Goal: Use online tool/utility: Utilize a website feature to perform a specific function

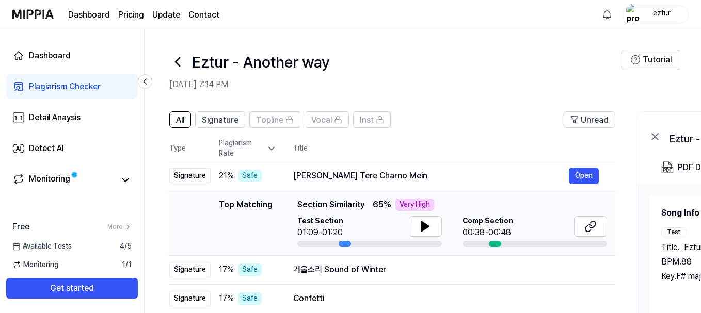
click at [178, 66] on icon at bounding box center [177, 62] width 17 height 17
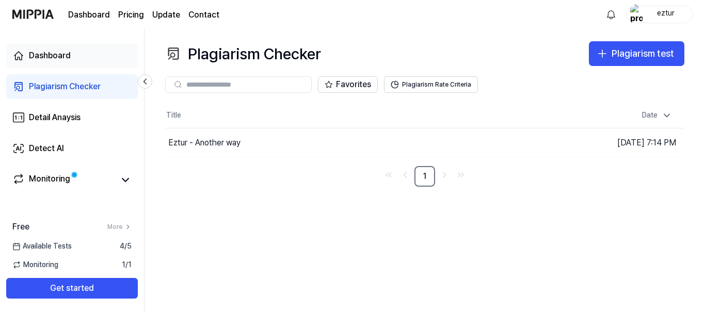
click at [54, 57] on div "Dashboard" at bounding box center [50, 56] width 42 height 12
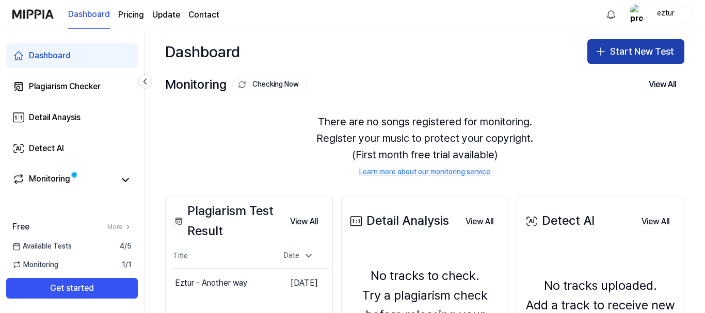
click at [604, 54] on button "Start New Test" at bounding box center [635, 51] width 97 height 25
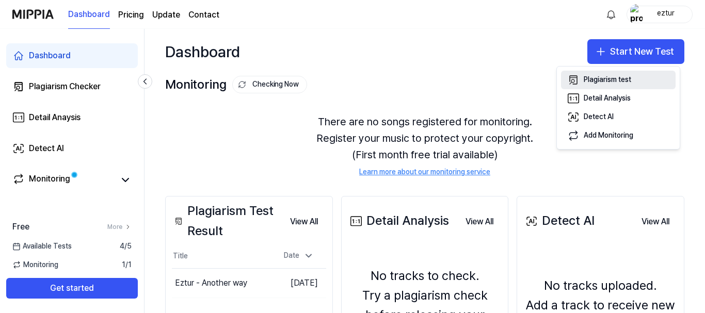
click at [604, 80] on div "Plagiarism test" at bounding box center [607, 80] width 47 height 10
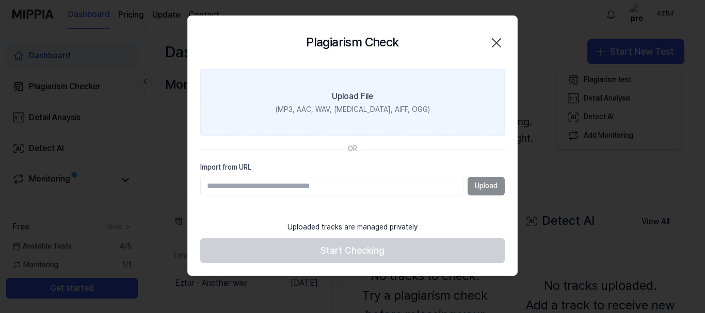
click at [348, 96] on div "Upload File" at bounding box center [352, 96] width 41 height 12
click at [0, 0] on input "Upload File (MP3, AAC, WAV, [MEDICAL_DATA], AIFF, OGG)" at bounding box center [0, 0] width 0 height 0
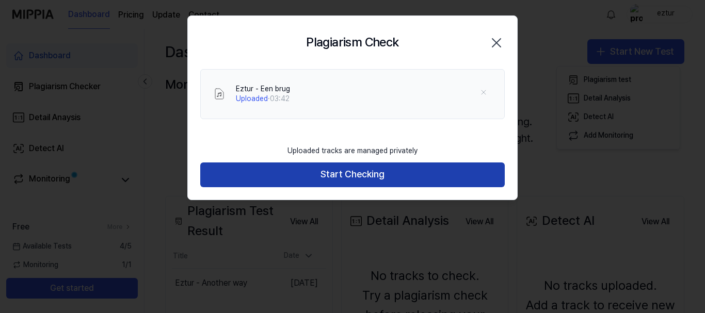
click at [368, 176] on button "Start Checking" at bounding box center [352, 175] width 304 height 25
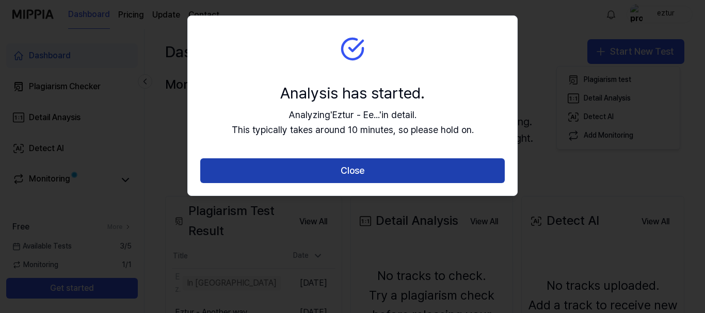
click at [358, 170] on button "Close" at bounding box center [352, 170] width 304 height 25
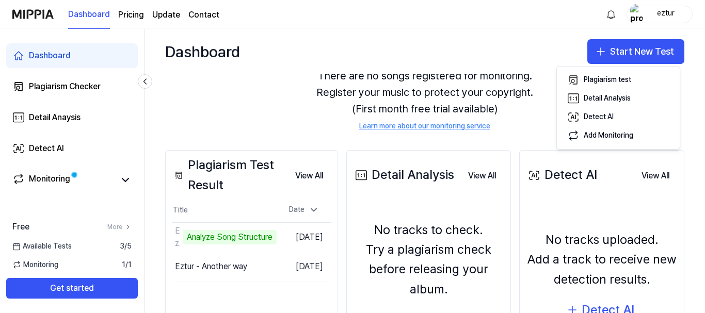
scroll to position [103, 0]
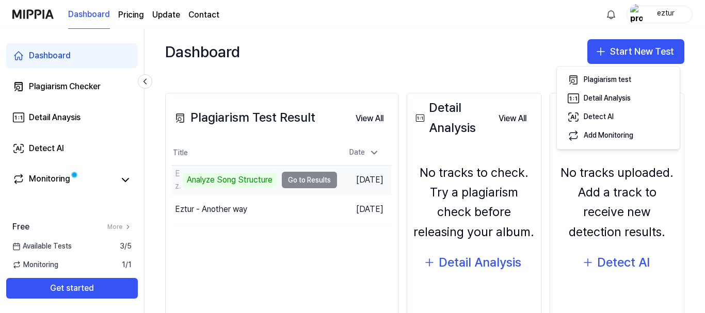
click at [321, 180] on td "Eztur - Een brug Analyze Song Structure Go to Results" at bounding box center [254, 180] width 165 height 29
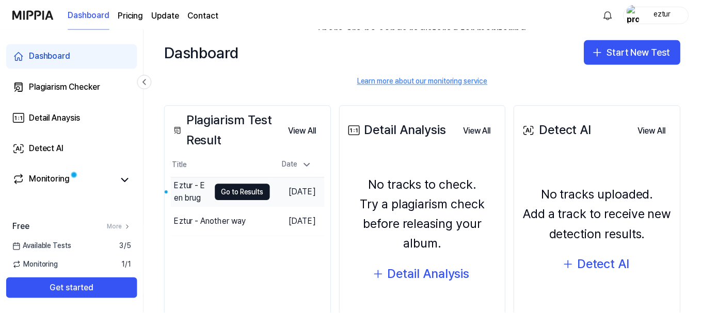
scroll to position [141, 0]
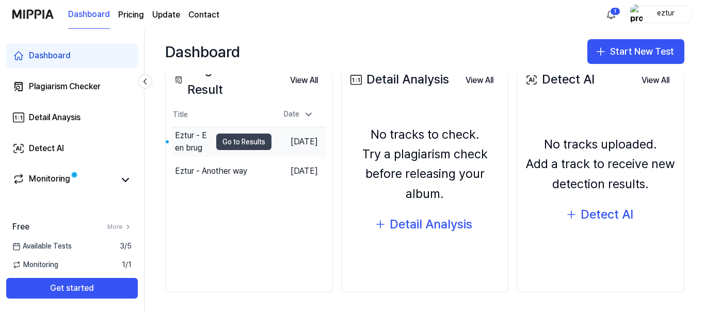
click at [233, 142] on button "Go to Results" at bounding box center [243, 142] width 55 height 17
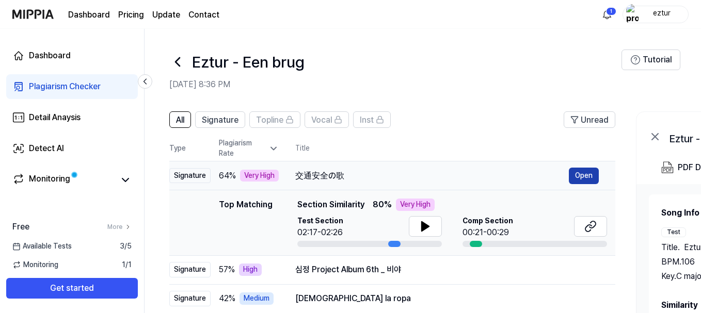
click at [578, 177] on button "Open" at bounding box center [584, 176] width 30 height 17
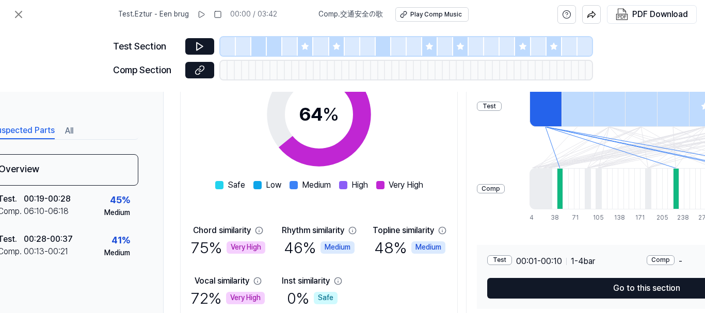
scroll to position [206, 31]
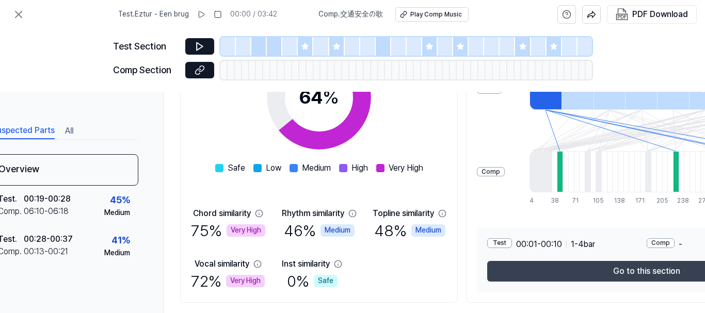
click at [637, 269] on button "Go to this section" at bounding box center [646, 271] width 319 height 21
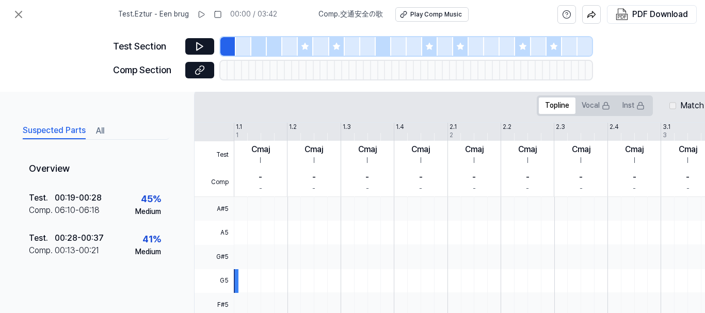
scroll to position [171, 0]
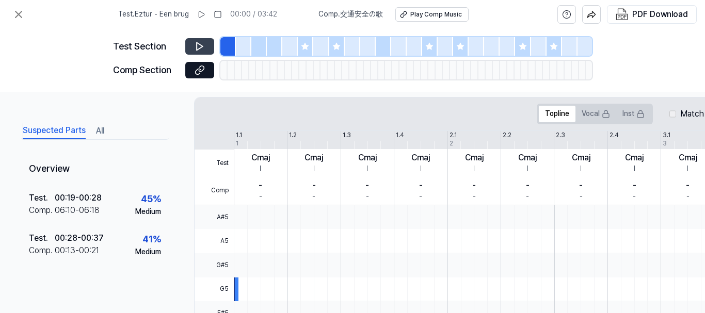
click at [197, 48] on icon at bounding box center [200, 47] width 6 height 8
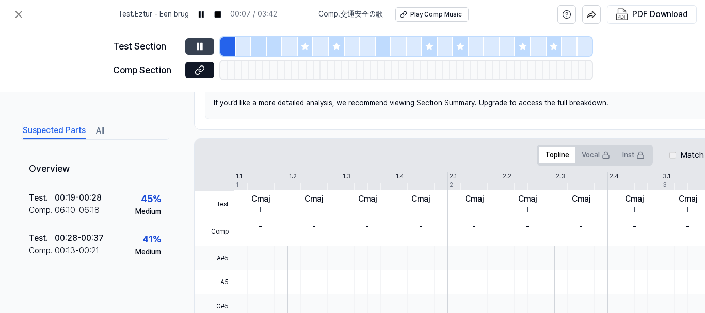
scroll to position [119, 0]
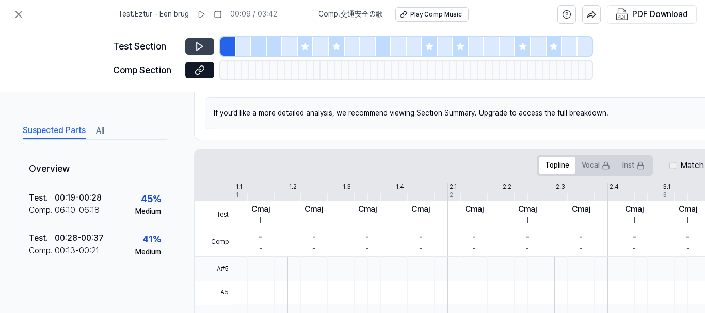
click at [67, 125] on button "Suspected Parts" at bounding box center [54, 131] width 63 height 17
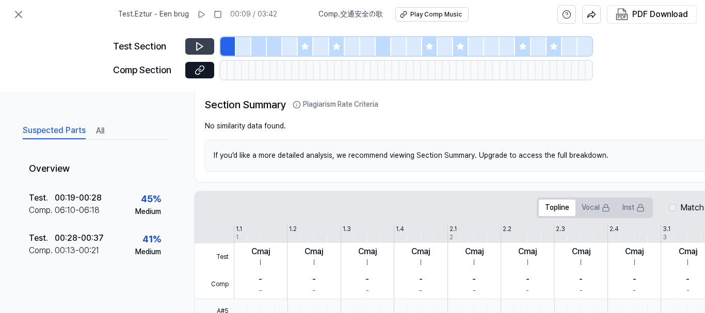
scroll to position [68, 0]
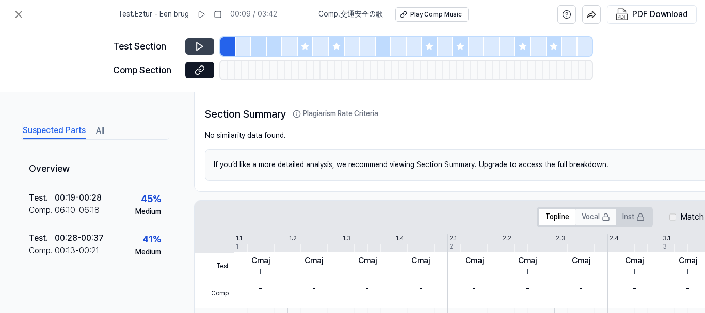
click at [587, 222] on button "Vocal" at bounding box center [595, 217] width 41 height 17
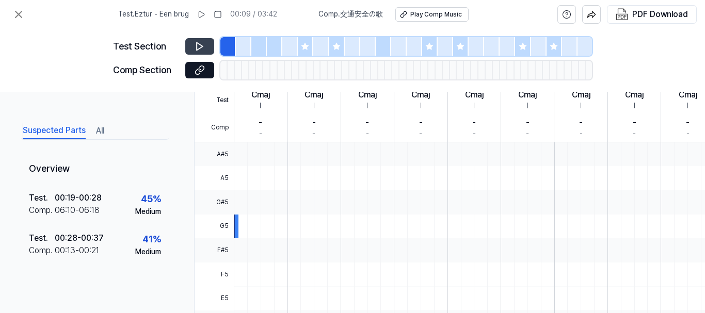
scroll to position [377, 0]
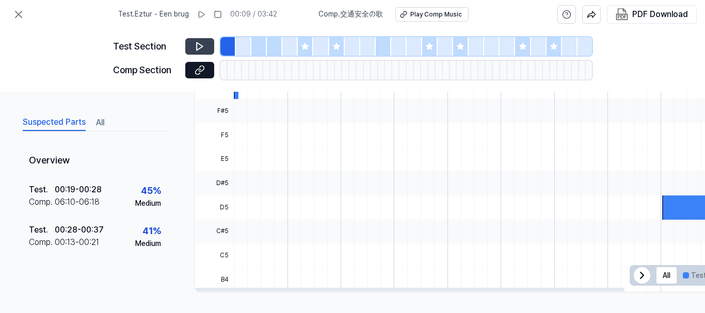
click at [679, 209] on div at bounding box center [704, 208] width 85 height 24
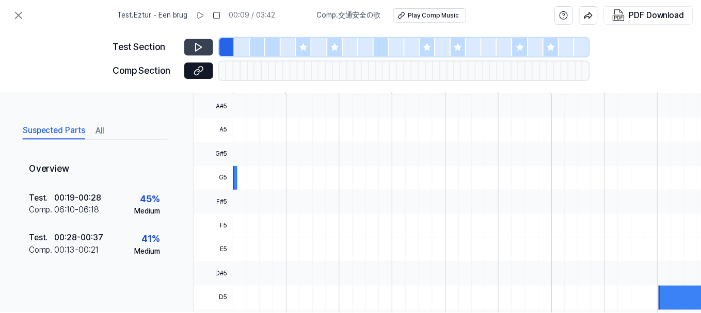
scroll to position [119, 0]
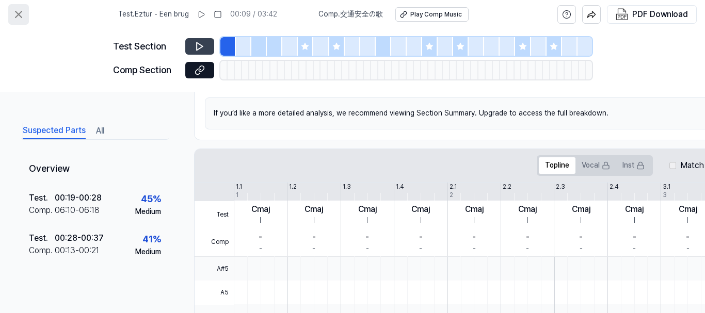
click at [15, 16] on icon at bounding box center [18, 14] width 12 height 12
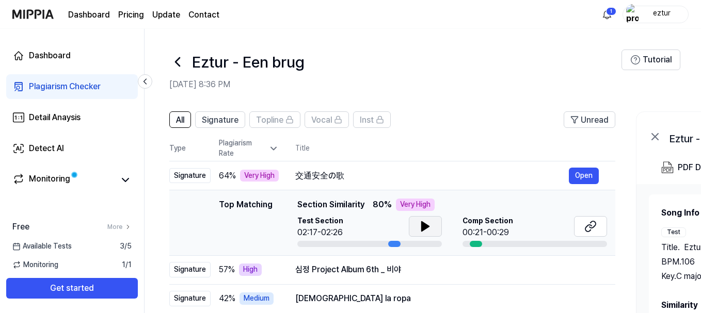
click at [423, 227] on icon at bounding box center [425, 226] width 7 height 9
click at [423, 226] on icon at bounding box center [423, 226] width 2 height 8
click at [471, 244] on div at bounding box center [476, 244] width 12 height 6
click at [593, 230] on icon at bounding box center [590, 226] width 12 height 12
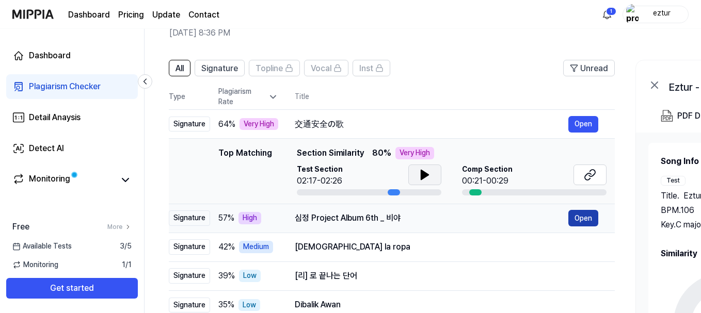
click at [577, 220] on button "Open" at bounding box center [583, 218] width 30 height 17
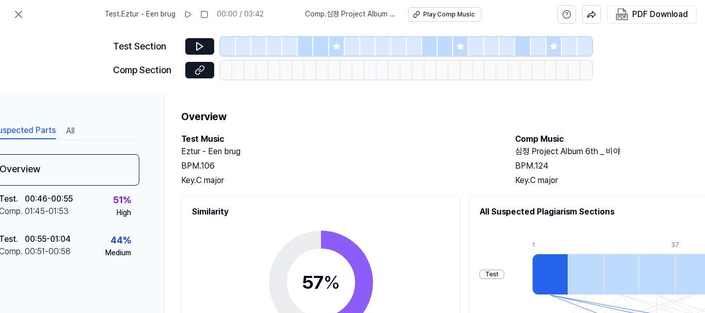
scroll to position [0, 30]
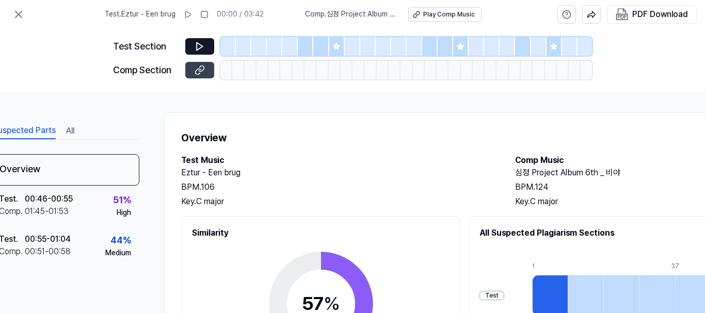
click at [196, 68] on icon at bounding box center [200, 70] width 10 height 10
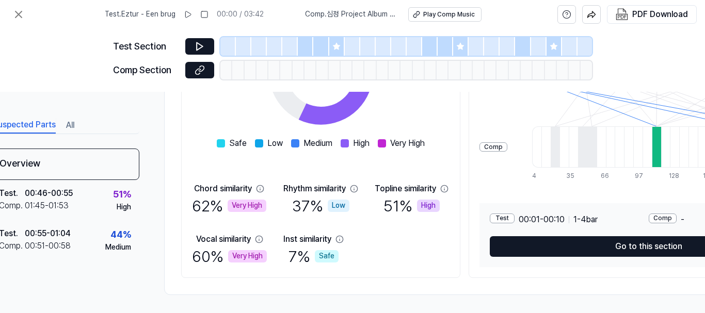
scroll to position [238, 30]
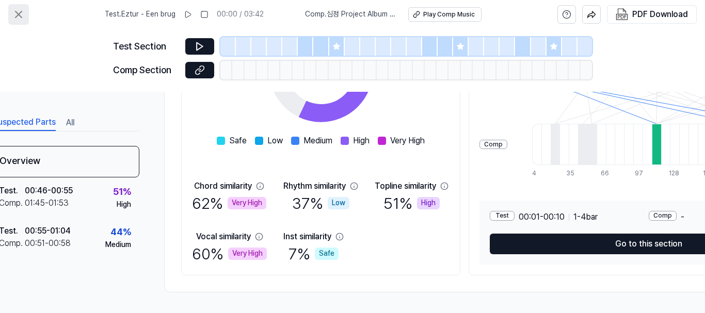
click at [18, 17] on icon at bounding box center [18, 14] width 12 height 12
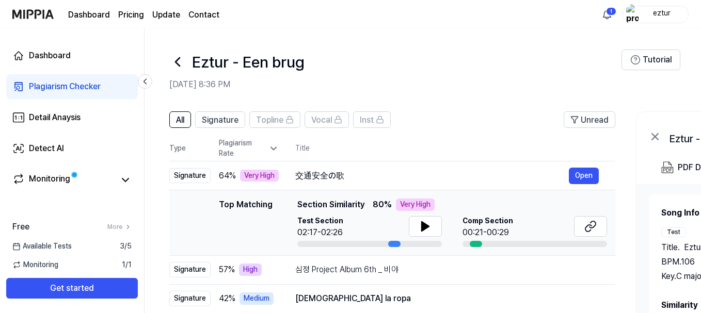
click at [180, 66] on icon at bounding box center [177, 62] width 4 height 8
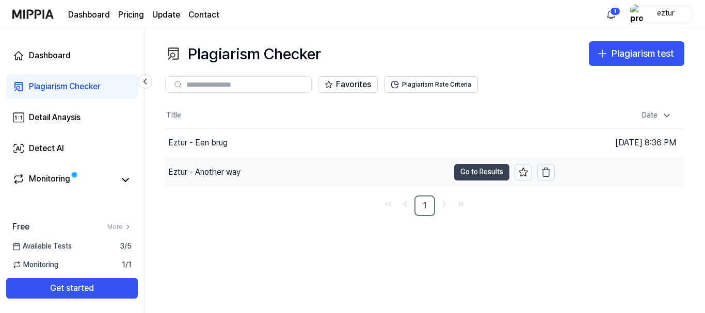
click at [474, 175] on button "Go to Results" at bounding box center [481, 172] width 55 height 17
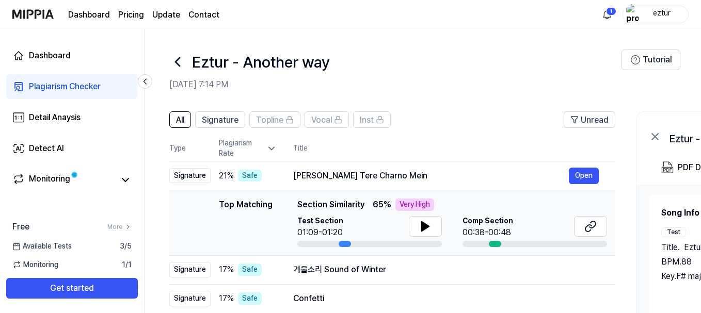
click at [181, 62] on icon at bounding box center [177, 62] width 17 height 17
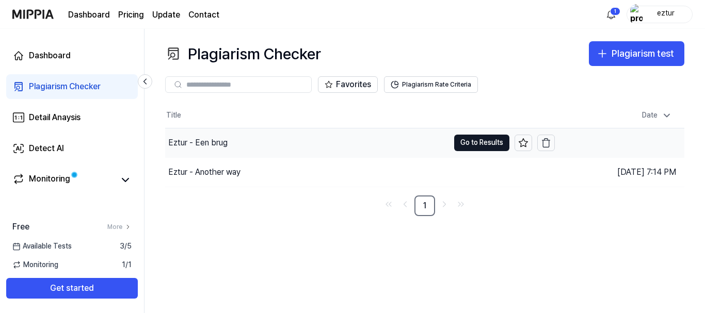
click at [250, 144] on div "Eztur - Een brug" at bounding box center [307, 142] width 284 height 29
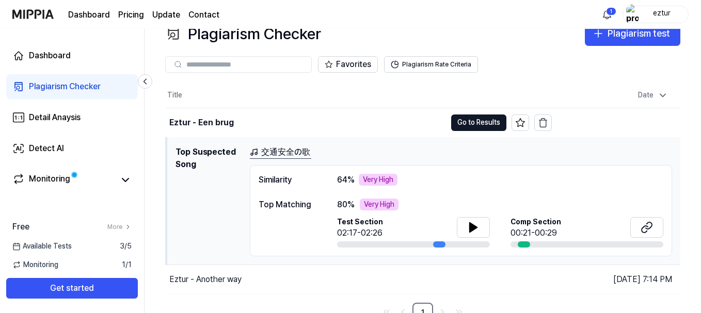
scroll to position [30, 0]
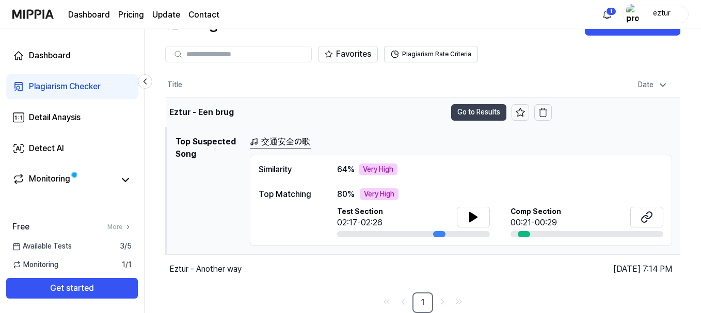
click at [476, 117] on button "Go to Results" at bounding box center [478, 112] width 55 height 17
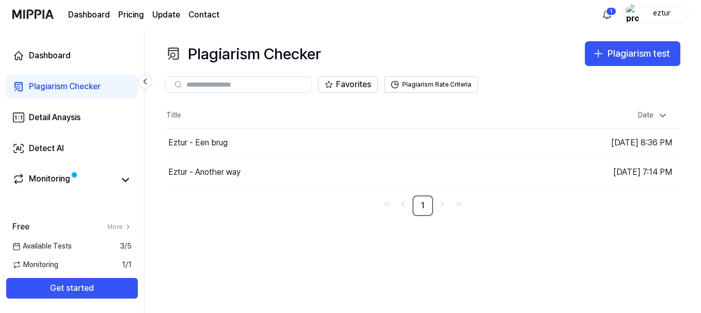
scroll to position [0, 0]
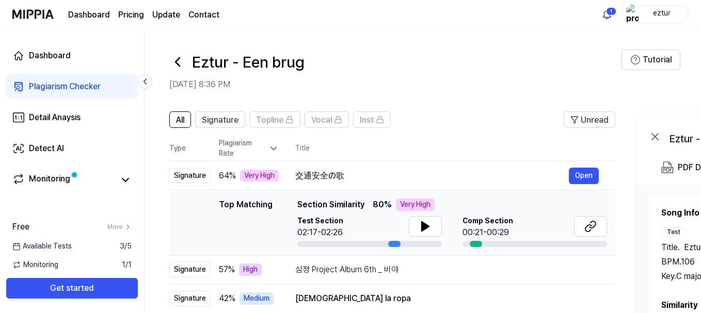
click at [179, 60] on icon at bounding box center [177, 62] width 17 height 17
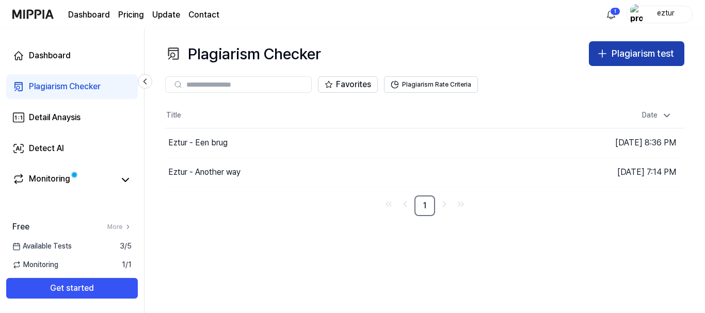
click at [630, 59] on div "Plagiarism test" at bounding box center [642, 53] width 62 height 15
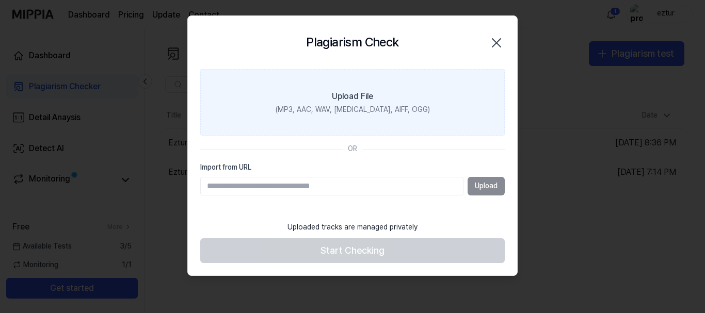
click at [386, 115] on div "(MP3, AAC, WAV, [MEDICAL_DATA], AIFF, OGG)" at bounding box center [353, 110] width 154 height 10
click at [0, 0] on input "Upload File (MP3, AAC, WAV, [MEDICAL_DATA], AIFF, OGG)" at bounding box center [0, 0] width 0 height 0
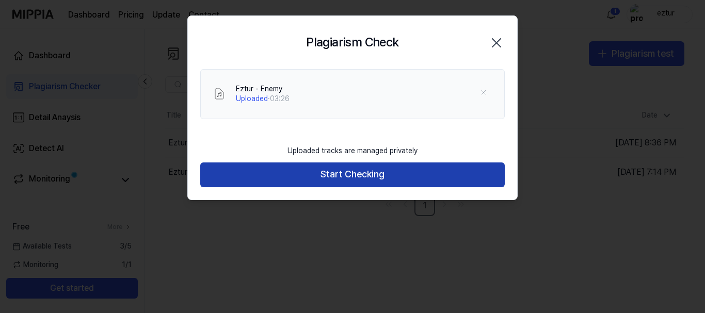
click at [360, 174] on button "Start Checking" at bounding box center [352, 175] width 304 height 25
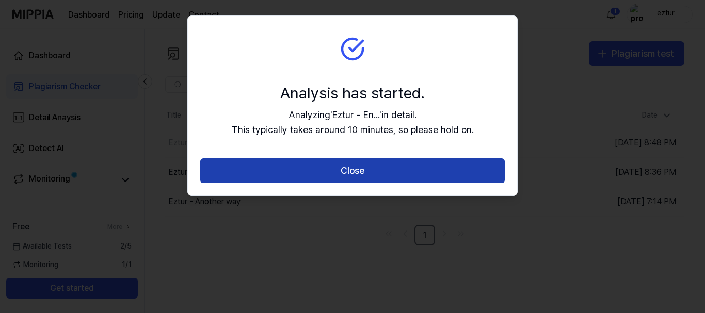
click at [361, 178] on button "Close" at bounding box center [352, 170] width 304 height 25
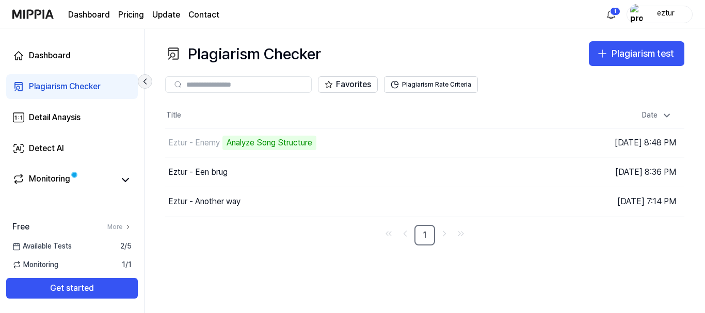
click at [147, 81] on icon at bounding box center [145, 81] width 10 height 10
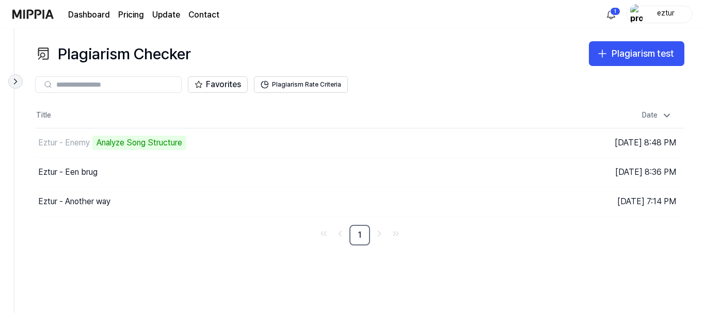
click at [18, 83] on icon at bounding box center [15, 81] width 10 height 10
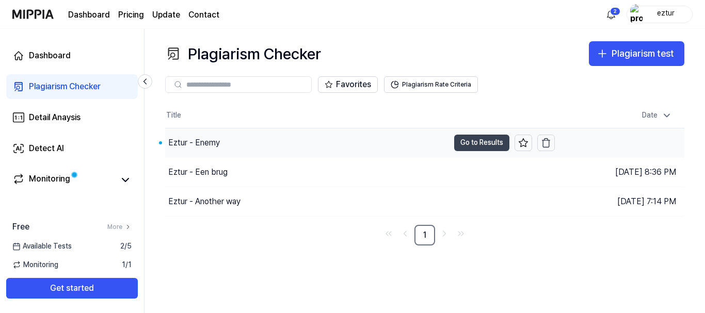
click at [475, 146] on button "Go to Results" at bounding box center [481, 143] width 55 height 17
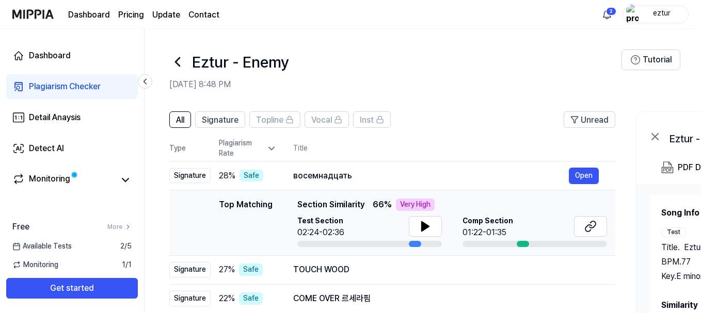
click at [179, 63] on icon at bounding box center [177, 62] width 17 height 17
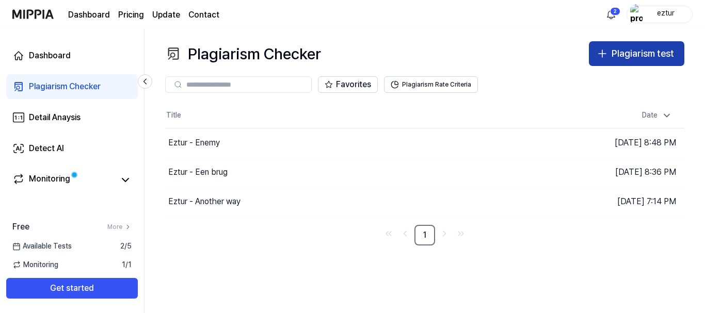
click at [629, 54] on div "Plagiarism test" at bounding box center [642, 53] width 62 height 15
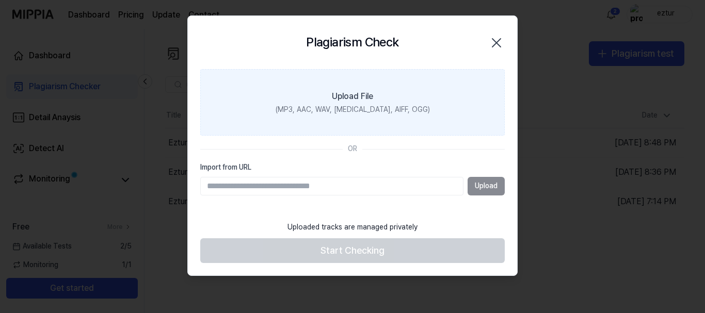
click at [367, 98] on div "Upload File" at bounding box center [352, 96] width 41 height 12
click at [0, 0] on input "Upload File (MP3, AAC, WAV, [MEDICAL_DATA], AIFF, OGG)" at bounding box center [0, 0] width 0 height 0
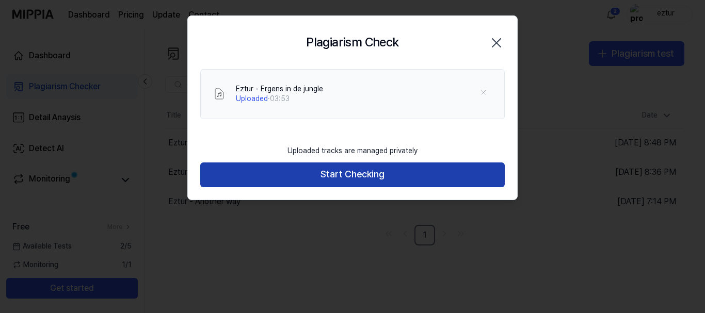
click at [367, 176] on button "Start Checking" at bounding box center [352, 175] width 304 height 25
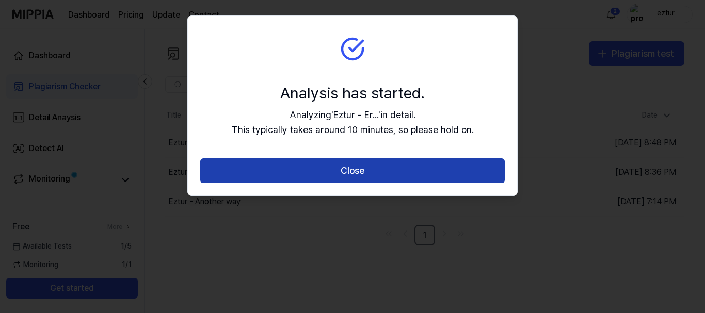
click at [372, 175] on button "Close" at bounding box center [352, 170] width 304 height 25
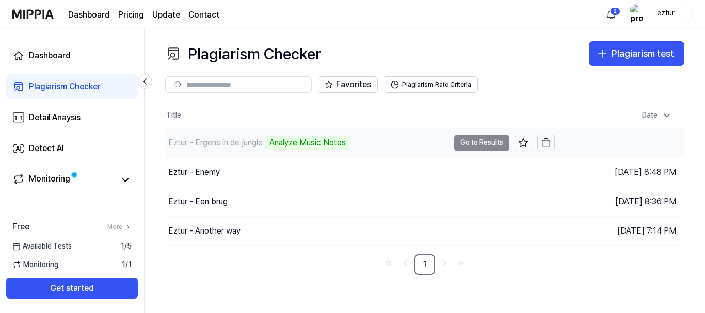
click at [252, 142] on div "Eztur - Ergens in de jungle" at bounding box center [215, 143] width 94 height 12
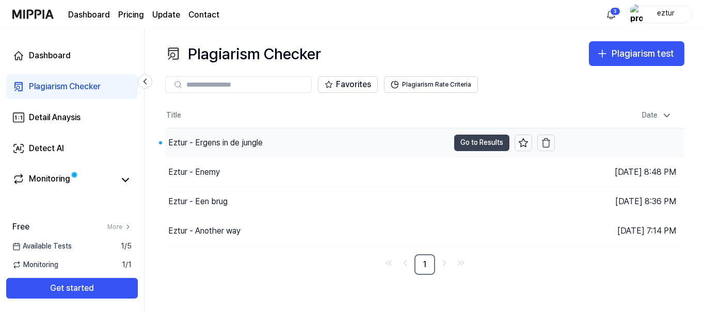
click at [486, 141] on button "Go to Results" at bounding box center [481, 143] width 55 height 17
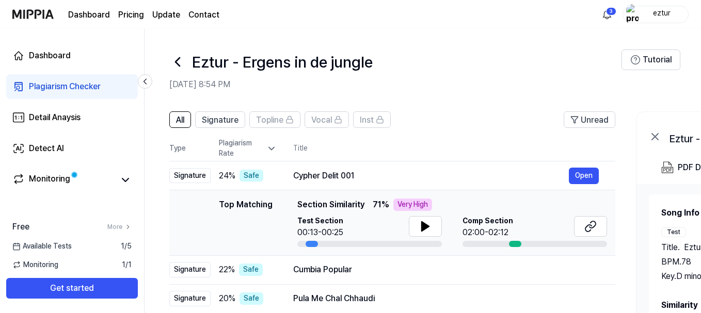
click at [179, 63] on icon at bounding box center [177, 62] width 17 height 17
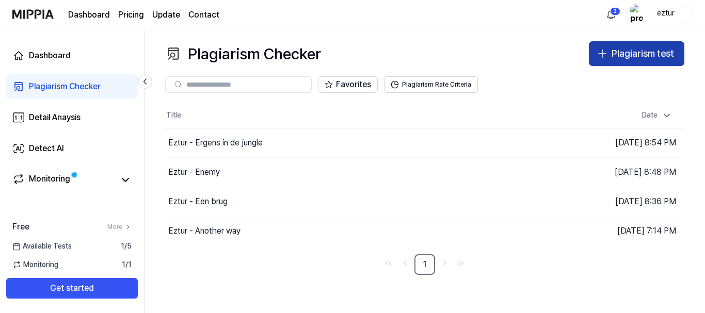
click at [621, 55] on div "Plagiarism test" at bounding box center [642, 53] width 62 height 15
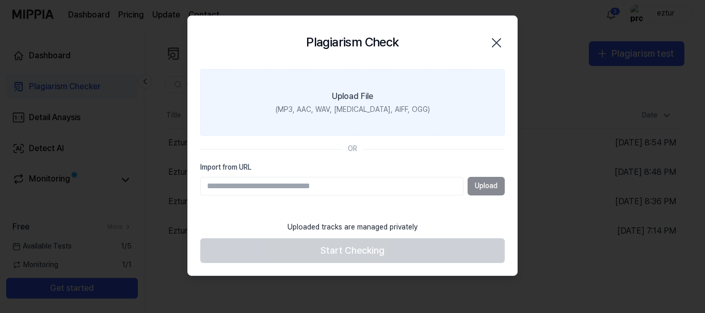
click at [404, 95] on label "Upload File (MP3, AAC, WAV, [MEDICAL_DATA], AIFF, OGG)" at bounding box center [352, 102] width 304 height 67
click at [0, 0] on input "Upload File (MP3, AAC, WAV, [MEDICAL_DATA], AIFF, OGG)" at bounding box center [0, 0] width 0 height 0
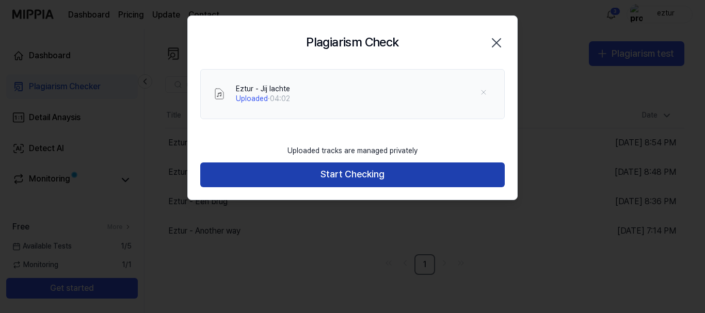
click at [354, 175] on button "Start Checking" at bounding box center [352, 175] width 304 height 25
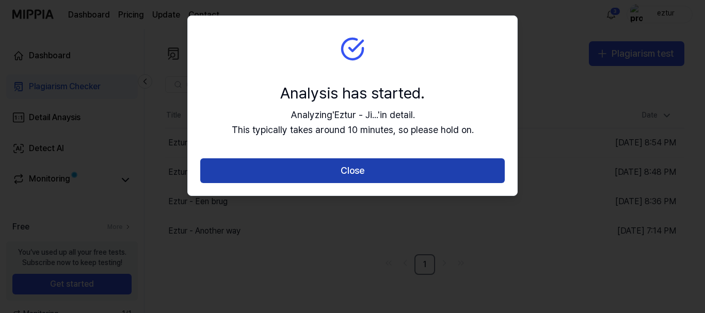
click at [355, 173] on button "Close" at bounding box center [352, 170] width 304 height 25
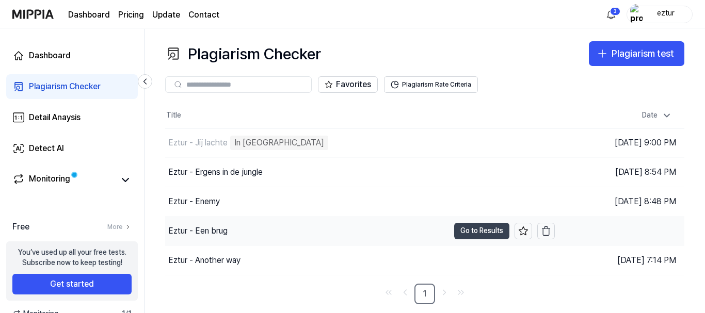
click at [473, 231] on button "Go to Results" at bounding box center [481, 231] width 55 height 17
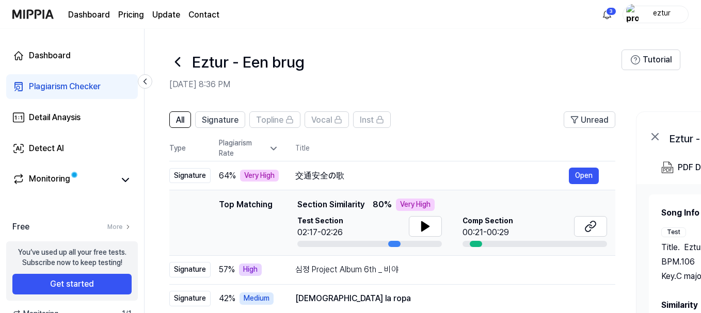
click at [179, 61] on icon at bounding box center [177, 62] width 17 height 17
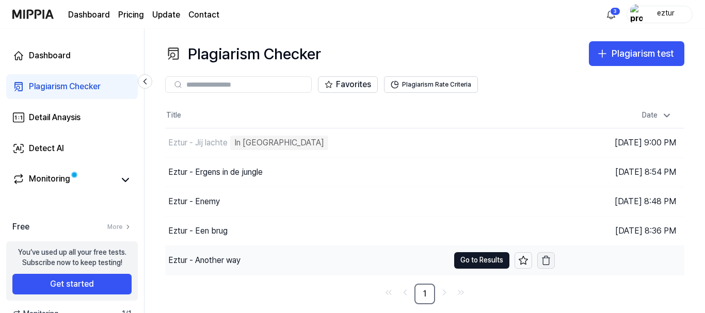
click at [545, 262] on icon "button" at bounding box center [546, 260] width 10 height 10
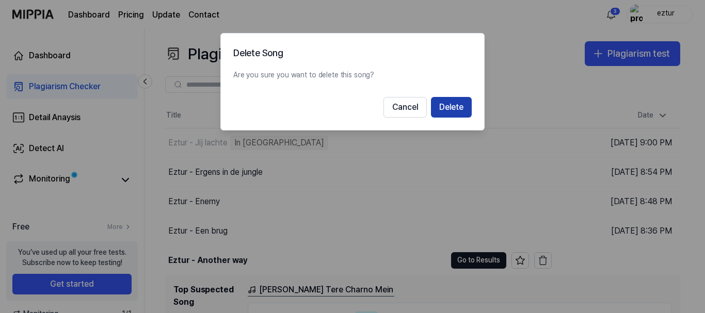
click at [449, 106] on button "Delete" at bounding box center [451, 107] width 41 height 21
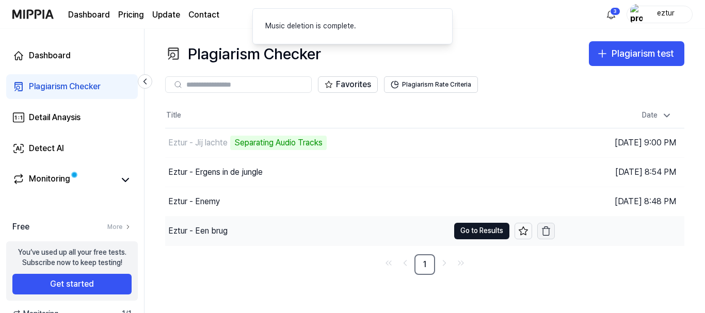
click at [551, 229] on icon "button" at bounding box center [546, 231] width 10 height 10
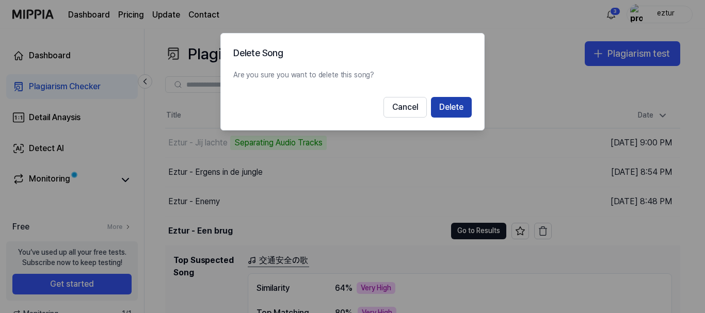
click at [447, 107] on button "Delete" at bounding box center [451, 107] width 41 height 21
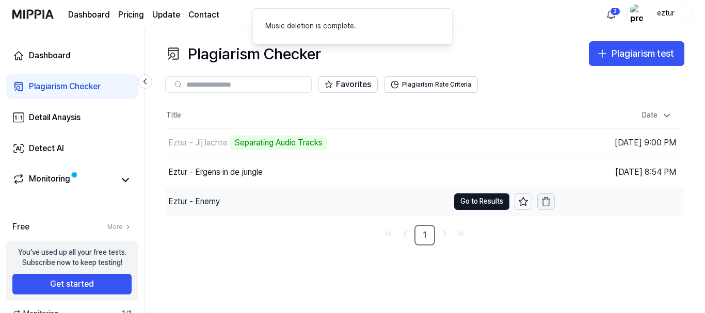
click at [544, 204] on icon "button" at bounding box center [546, 202] width 10 height 10
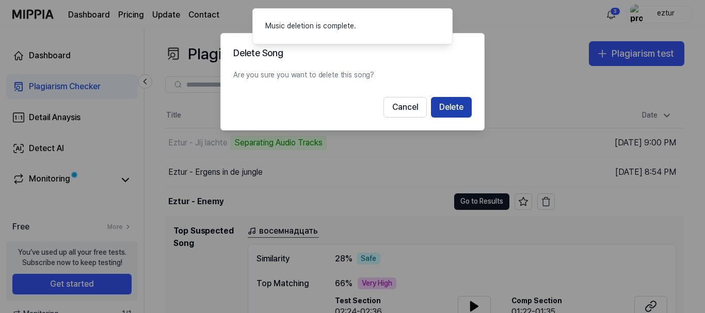
click at [452, 106] on button "Delete" at bounding box center [451, 107] width 41 height 21
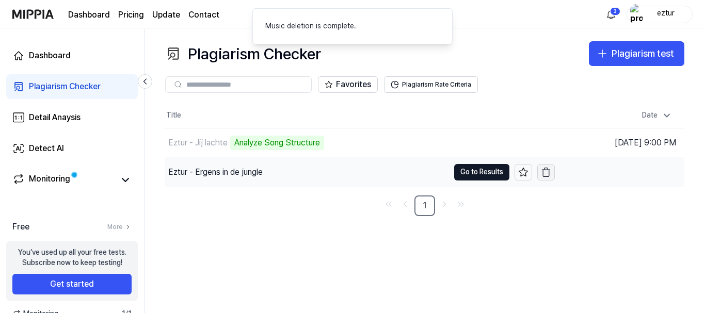
click at [545, 172] on icon "button" at bounding box center [546, 172] width 10 height 10
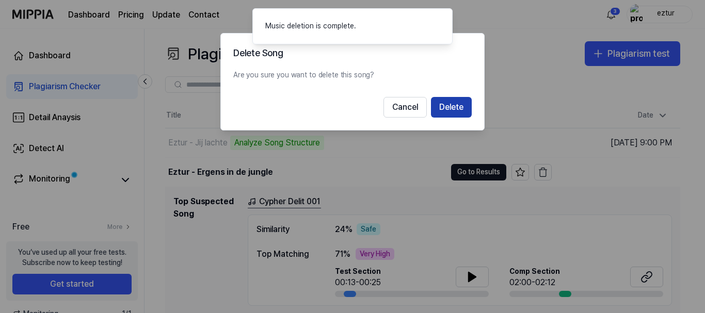
click at [460, 106] on button "Delete" at bounding box center [451, 107] width 41 height 21
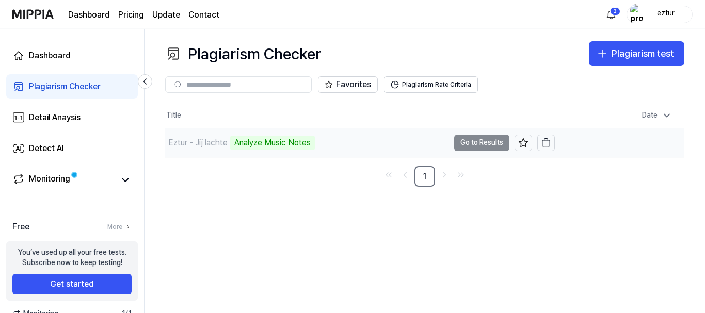
click at [349, 144] on div "Eztur - Jij lachte Analyze Music Notes" at bounding box center [307, 142] width 284 height 29
click at [214, 136] on div "Eztur - Jij lachte Analyze Music Notes" at bounding box center [240, 143] width 150 height 14
click at [264, 146] on div "Analyze Music Notes" at bounding box center [272, 143] width 85 height 14
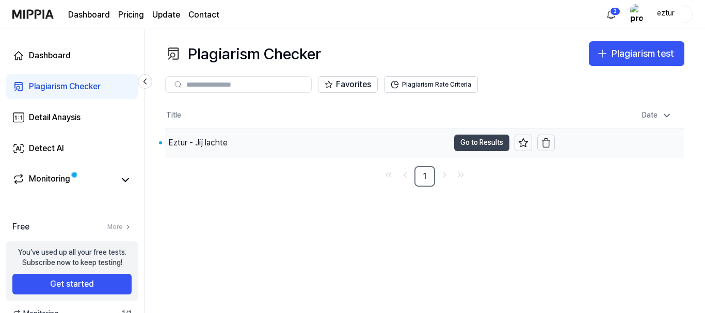
click at [470, 145] on button "Go to Results" at bounding box center [481, 143] width 55 height 17
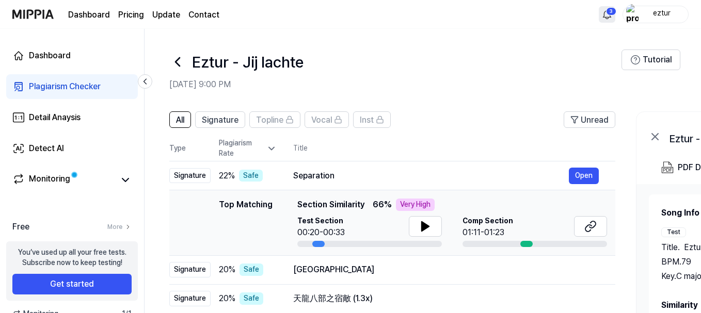
click at [610, 17] on html "Dashboard Pricing Update Contact 3 eztur Dashboard Plagiarism Checker Detail An…" at bounding box center [350, 156] width 701 height 313
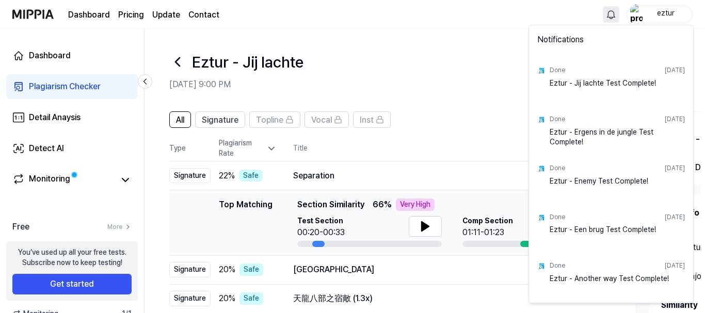
click at [618, 232] on div "Eztur - Een brug Test Complete!" at bounding box center [617, 235] width 135 height 21
click at [553, 218] on div "Done" at bounding box center [557, 217] width 15 height 9
click at [627, 219] on div "Done [DATE]" at bounding box center [617, 218] width 135 height 16
click at [353, 37] on html "Dashboard Pricing Update Contact eztur Dashboard Plagiarism Checker Detail Anay…" at bounding box center [352, 156] width 705 height 313
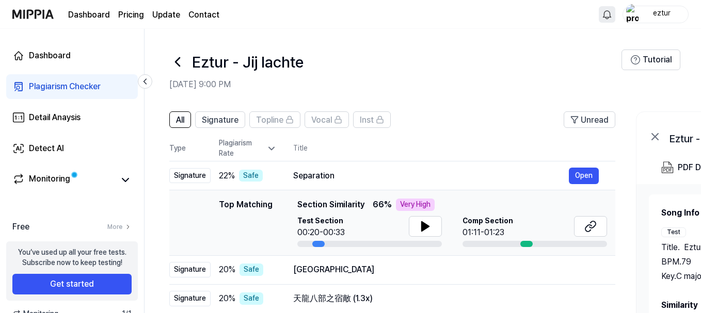
click at [177, 64] on icon at bounding box center [177, 62] width 17 height 17
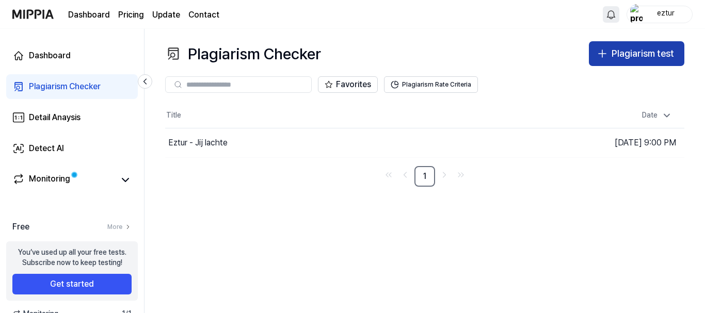
click at [620, 59] on div "Plagiarism test" at bounding box center [642, 53] width 62 height 15
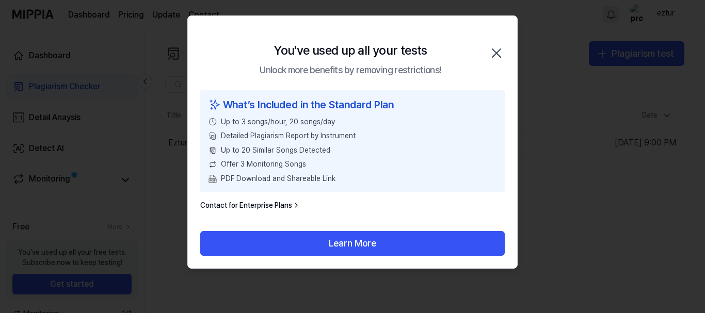
click at [496, 52] on icon "button" at bounding box center [496, 53] width 17 height 17
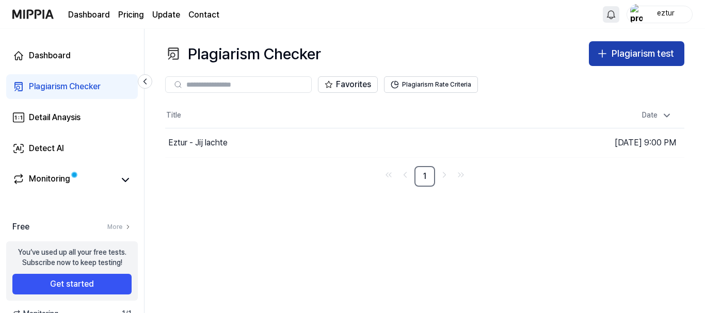
click at [633, 55] on div "Plagiarism test" at bounding box center [642, 53] width 62 height 15
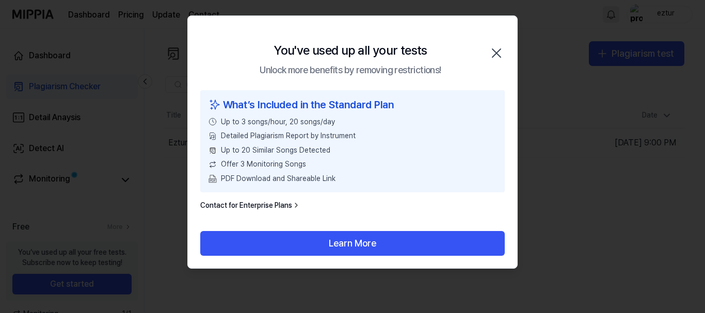
click at [498, 52] on icon "button" at bounding box center [496, 53] width 8 height 8
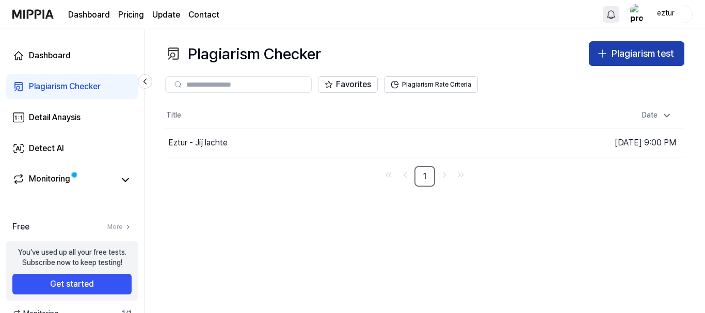
click at [665, 49] on div "Plagiarism test" at bounding box center [642, 53] width 62 height 15
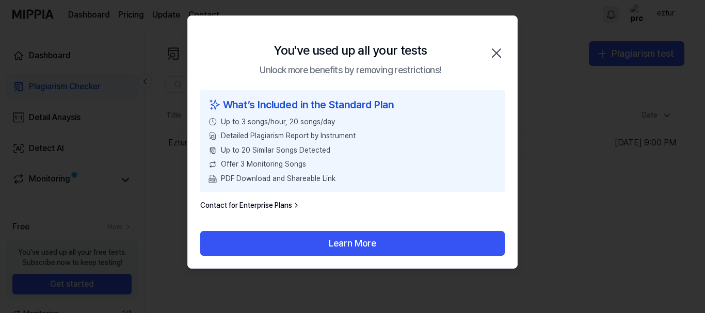
click at [492, 44] on div "You've used up all your tests Unlock more benefits by removing restrictions! Cl…" at bounding box center [352, 53] width 329 height 74
click at [496, 56] on icon "button" at bounding box center [496, 53] width 17 height 17
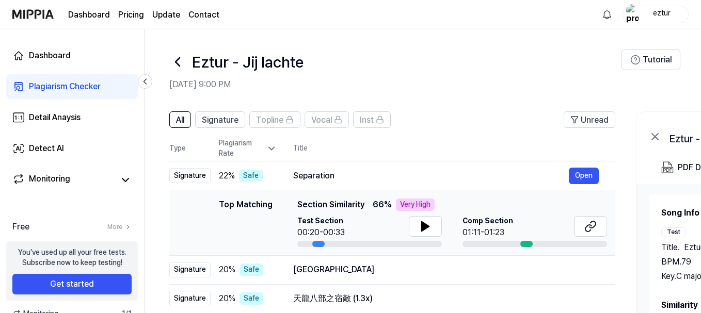
click at [175, 58] on icon at bounding box center [177, 62] width 17 height 17
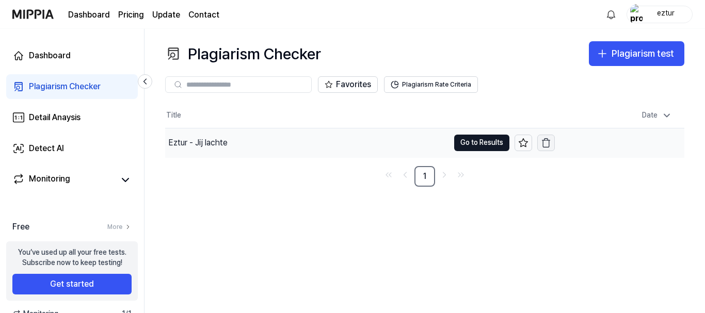
click at [547, 141] on icon "button" at bounding box center [546, 143] width 10 height 10
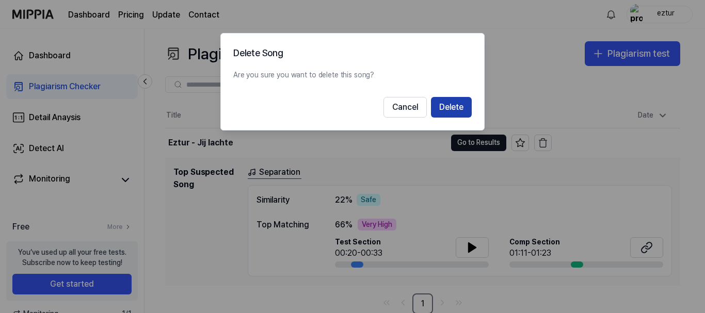
click at [454, 110] on button "Delete" at bounding box center [451, 107] width 41 height 21
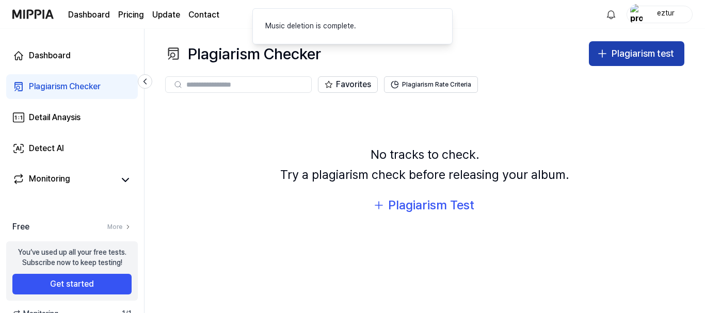
click at [627, 50] on div "Plagiarism test" at bounding box center [642, 53] width 62 height 15
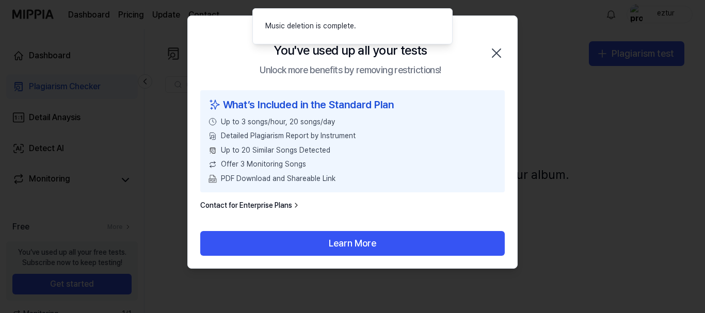
click at [498, 53] on icon "button" at bounding box center [496, 53] width 17 height 17
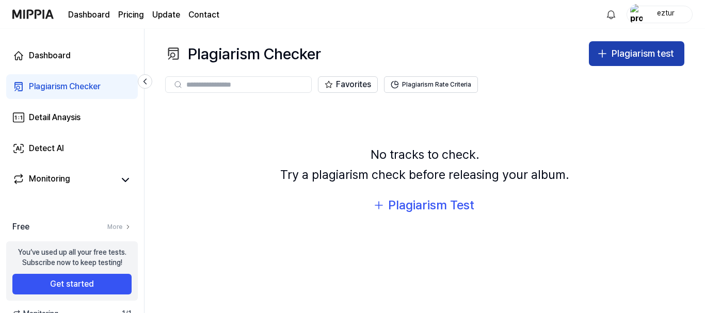
click at [613, 53] on div "Plagiarism test" at bounding box center [642, 53] width 62 height 15
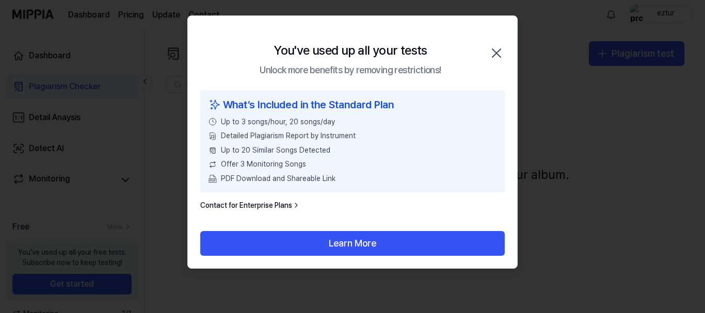
click at [496, 52] on icon "button" at bounding box center [496, 53] width 8 height 8
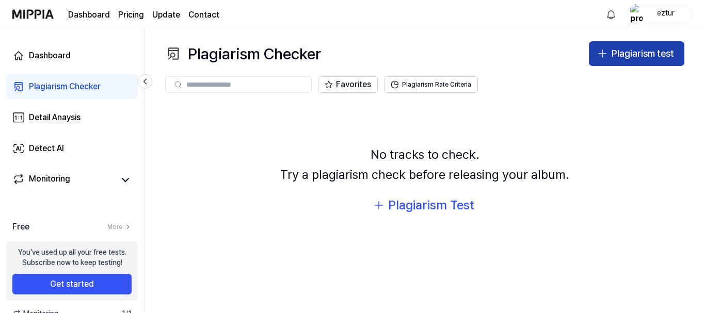
click at [631, 63] on button "Plagiarism test" at bounding box center [636, 53] width 95 height 25
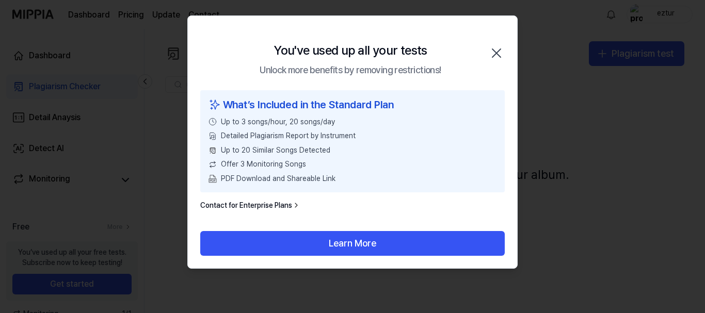
click at [272, 208] on link "Contact for Enterprise Plans" at bounding box center [250, 206] width 100 height 10
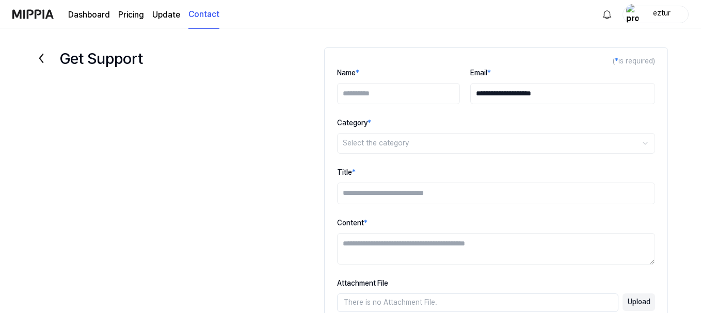
click at [95, 18] on link "Dashboard" at bounding box center [89, 15] width 42 height 12
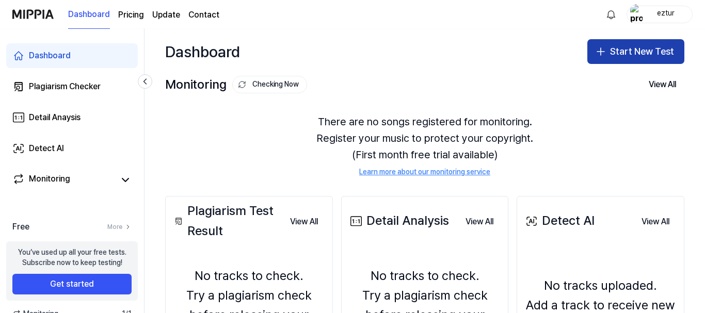
click at [633, 49] on button "Start New Test" at bounding box center [635, 51] width 97 height 25
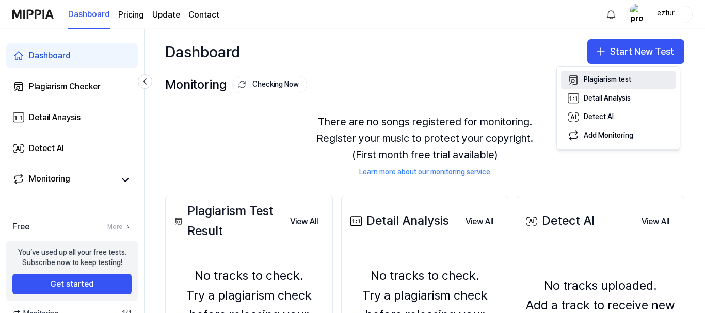
click at [603, 78] on div "Plagiarism test" at bounding box center [607, 80] width 47 height 10
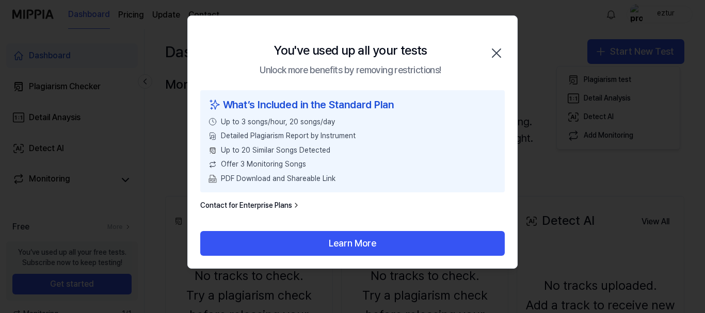
click at [499, 55] on icon "button" at bounding box center [496, 53] width 8 height 8
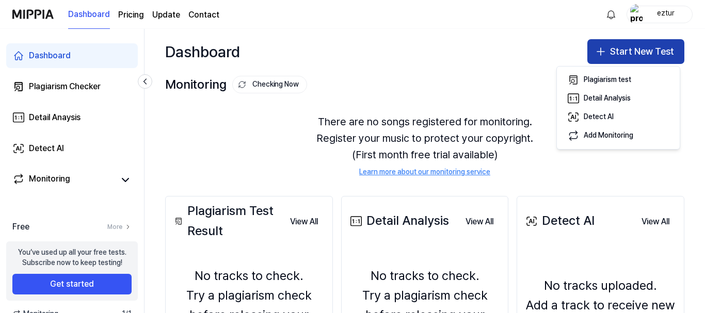
click at [620, 50] on button "Start New Test" at bounding box center [635, 51] width 97 height 25
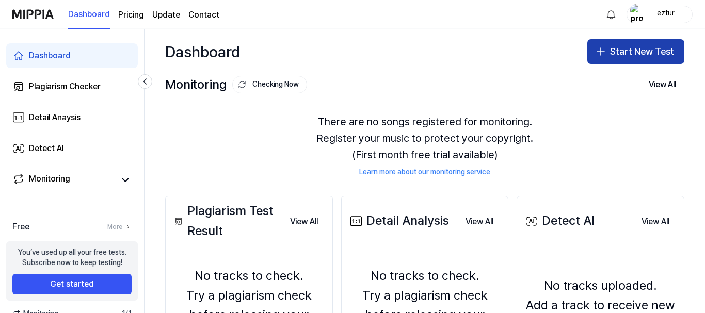
click at [619, 50] on button "Start New Test" at bounding box center [635, 51] width 97 height 25
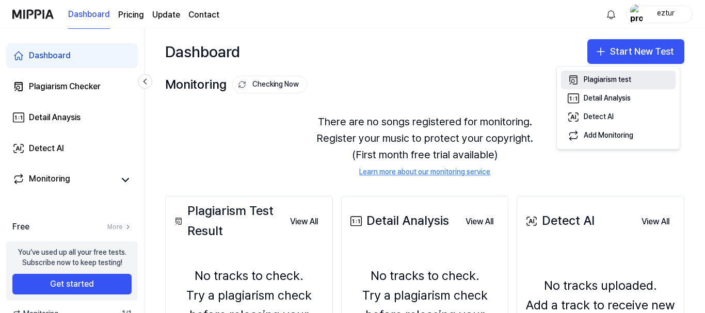
click at [609, 80] on div "Plagiarism test" at bounding box center [607, 80] width 47 height 10
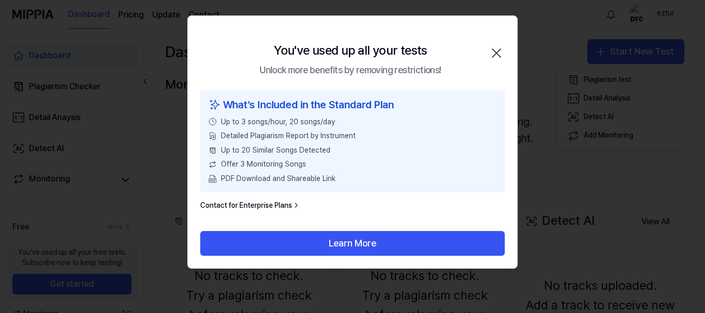
click at [497, 55] on icon "button" at bounding box center [496, 53] width 17 height 17
